Goal: Task Accomplishment & Management: Manage account settings

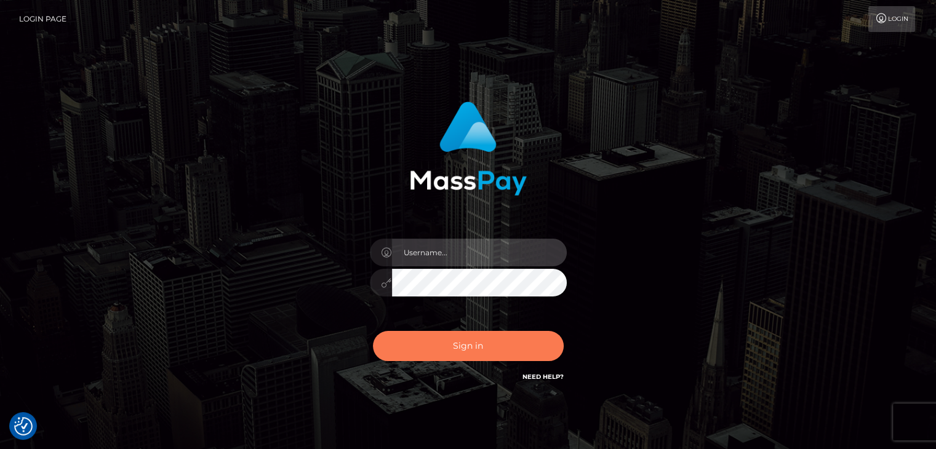
type input "[PERSON_NAME].megabonanza"
click at [492, 352] on button "Sign in" at bounding box center [468, 346] width 191 height 30
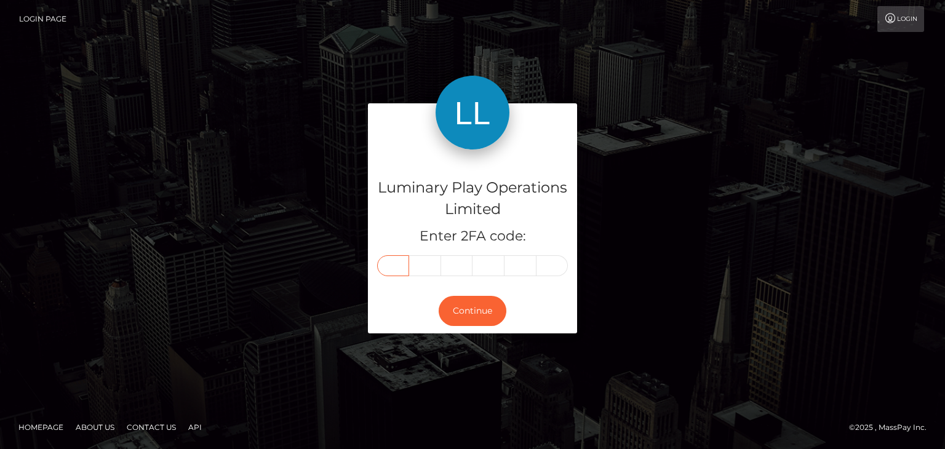
click at [392, 258] on input "text" at bounding box center [393, 265] width 32 height 21
type input "0"
type input "9"
type input "4"
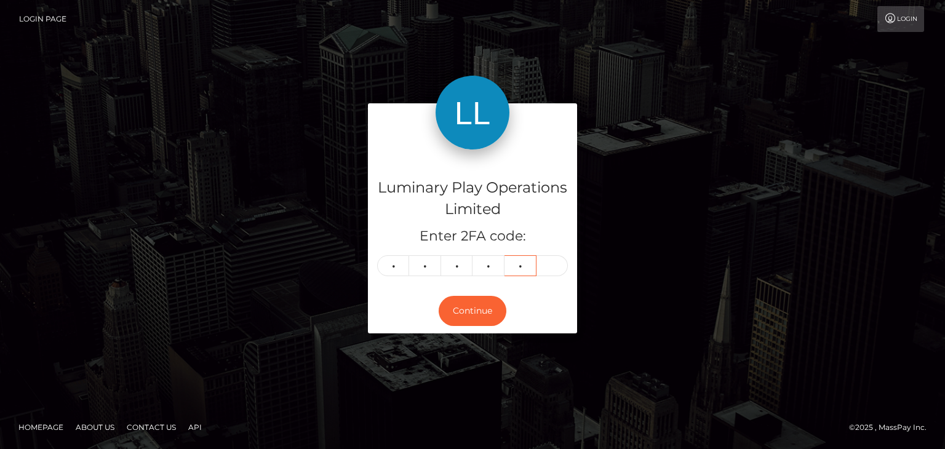
type input "0"
type input "6"
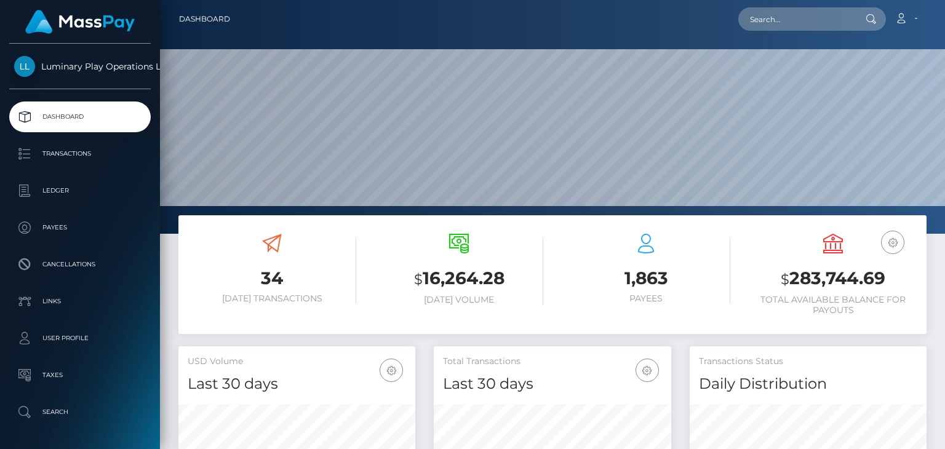
scroll to position [218, 236]
click at [835, 279] on h3 "$ 283,744.69" at bounding box center [833, 278] width 169 height 25
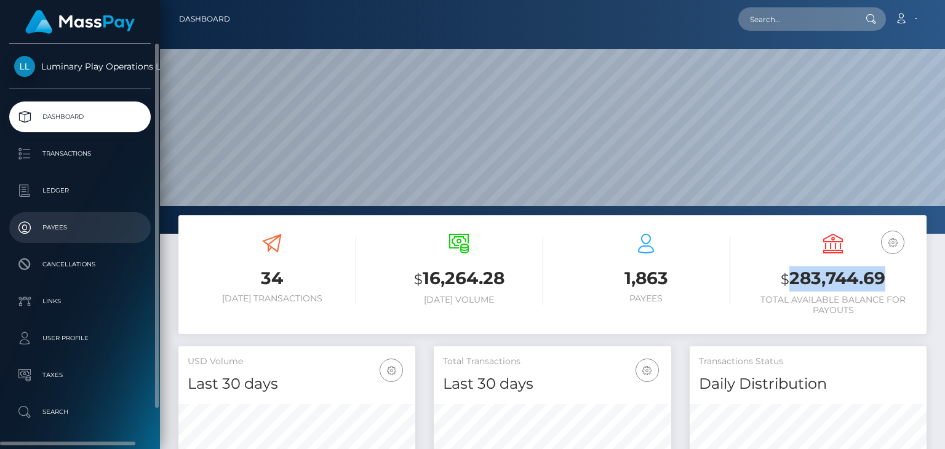
copy h3 "283,744.69"
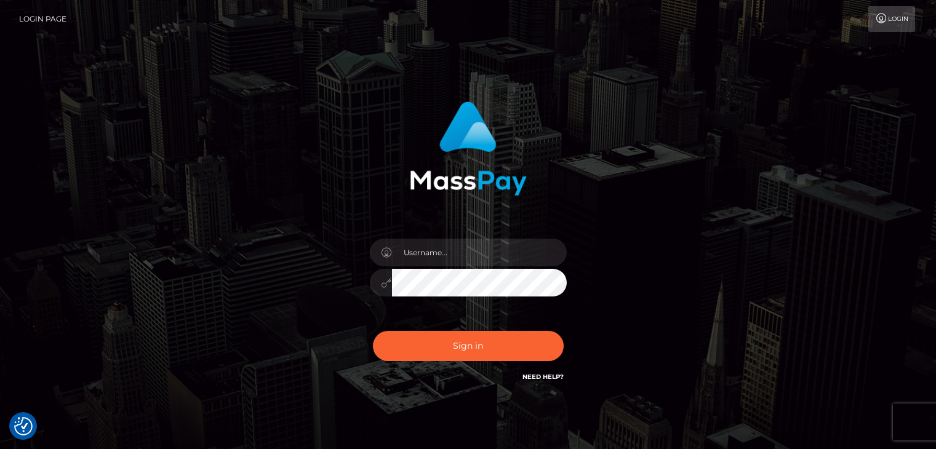
checkbox input "true"
